Goal: Transaction & Acquisition: Obtain resource

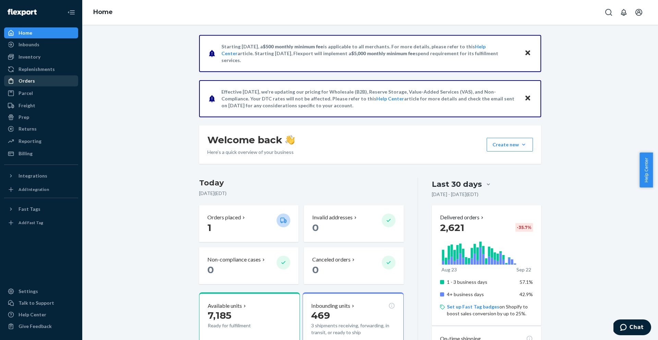
click at [21, 78] on div "Orders" at bounding box center [27, 80] width 16 height 7
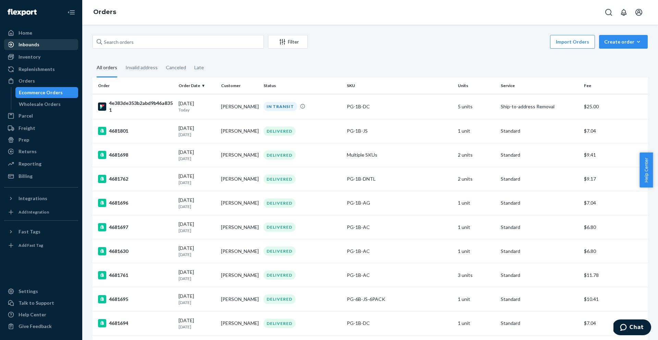
click at [24, 45] on div "Inbounds" at bounding box center [29, 44] width 21 height 7
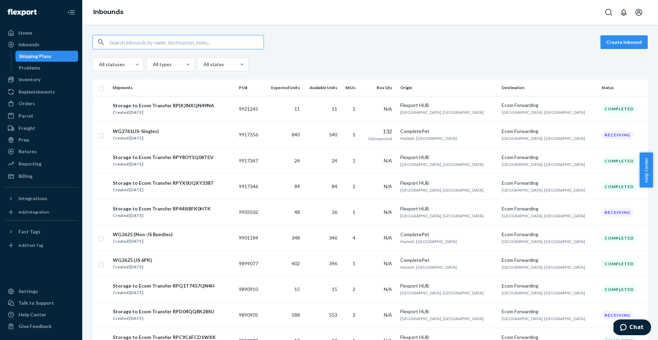
click at [173, 43] on input "text" at bounding box center [186, 42] width 154 height 14
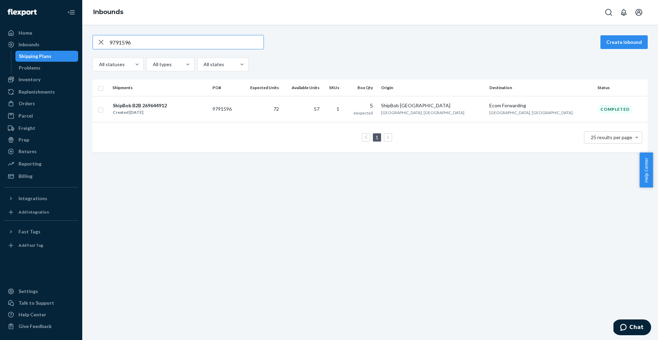
click at [151, 37] on input "9791596" at bounding box center [186, 42] width 154 height 14
paste input "903502"
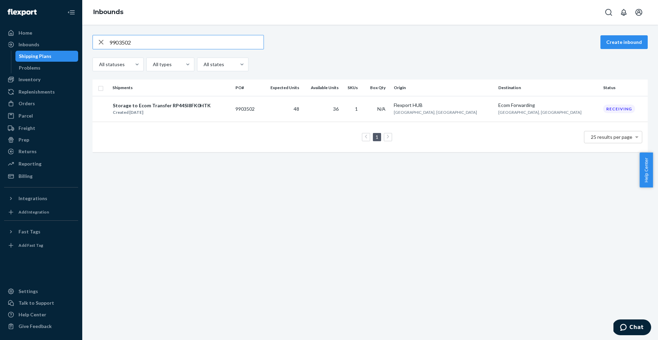
click at [114, 44] on input "9903502" at bounding box center [186, 42] width 154 height 14
paste input "861627"
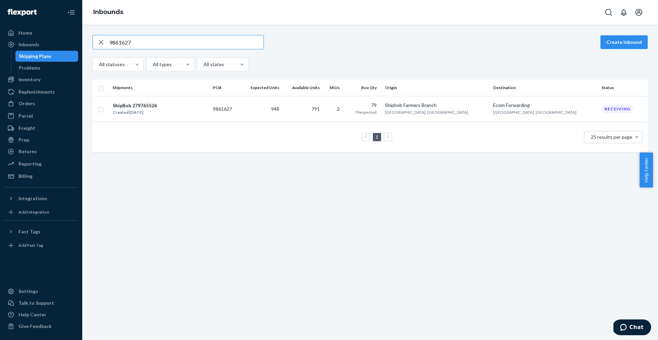
click at [238, 46] on input "9861627" at bounding box center [186, 42] width 154 height 14
paste input "4"
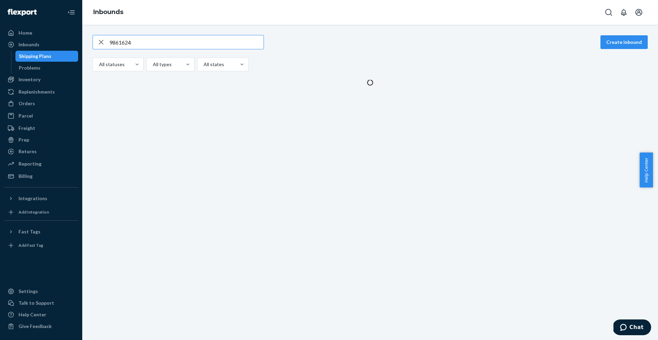
type input "9861624"
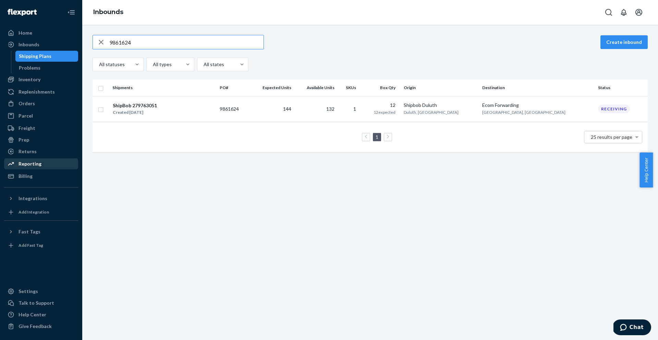
click at [24, 167] on div "Reporting" at bounding box center [41, 164] width 73 height 10
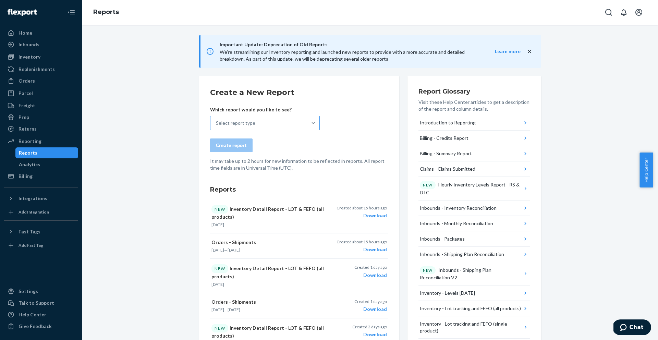
click at [261, 127] on div "Select report type" at bounding box center [258, 123] width 97 height 14
click at [217, 126] on input "Select report type" at bounding box center [216, 123] width 1 height 7
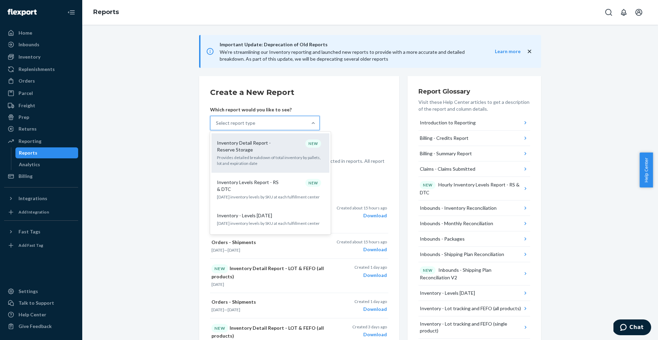
scroll to position [431, 0]
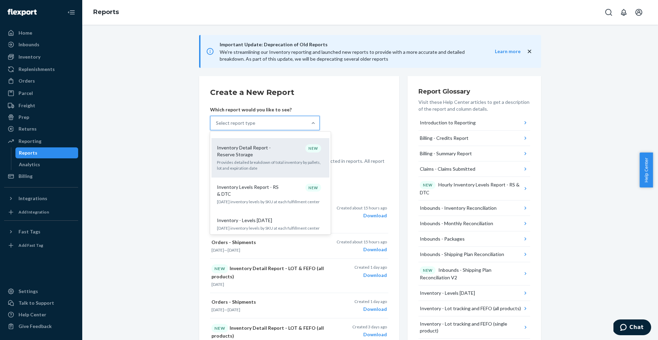
click at [241, 145] on p "Inventory Detail Report - Reserve Storage" at bounding box center [250, 151] width 66 height 14
click at [217, 126] on input "option Inventory Detail Report - Reserve Storage focused, 14 of 35. 35 results …" at bounding box center [216, 123] width 1 height 7
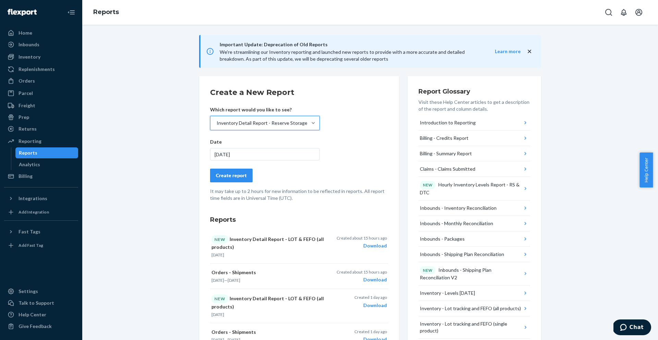
click at [234, 180] on button "Create report" at bounding box center [231, 176] width 42 height 14
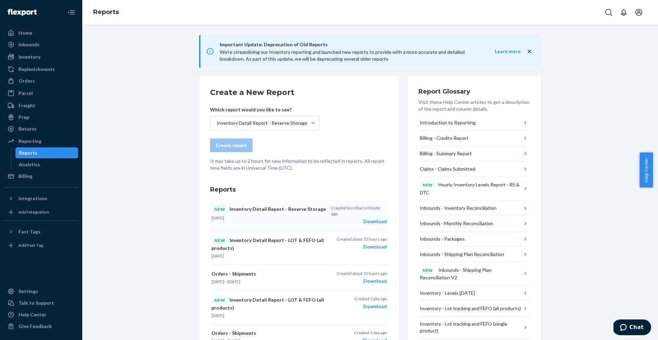
click at [371, 218] on div "Download" at bounding box center [359, 221] width 56 height 7
click at [645, 13] on button "Open account menu" at bounding box center [639, 12] width 14 height 14
click at [618, 74] on div "Log out" at bounding box center [622, 80] width 51 height 13
